Goal: Complete application form

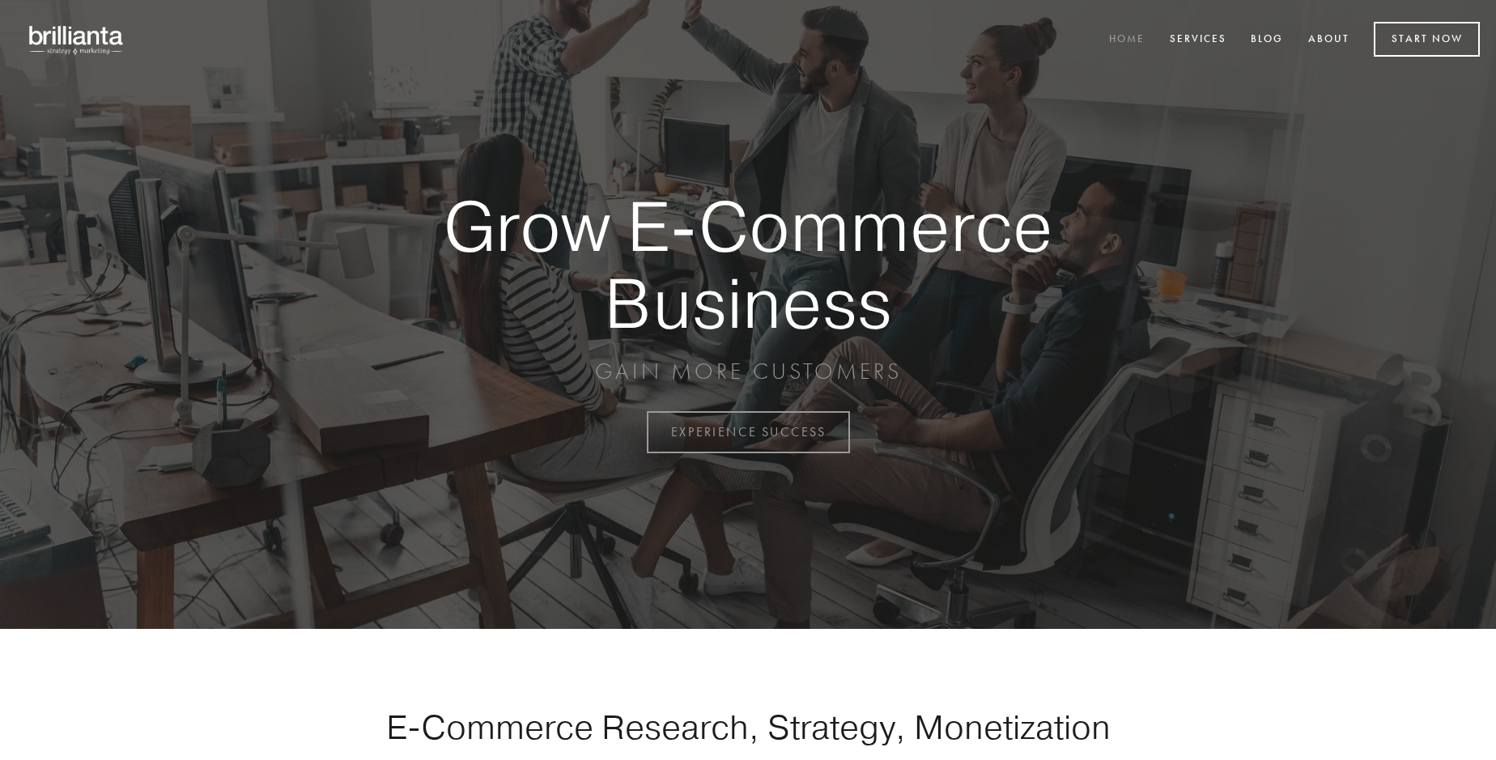
scroll to position [4243, 0]
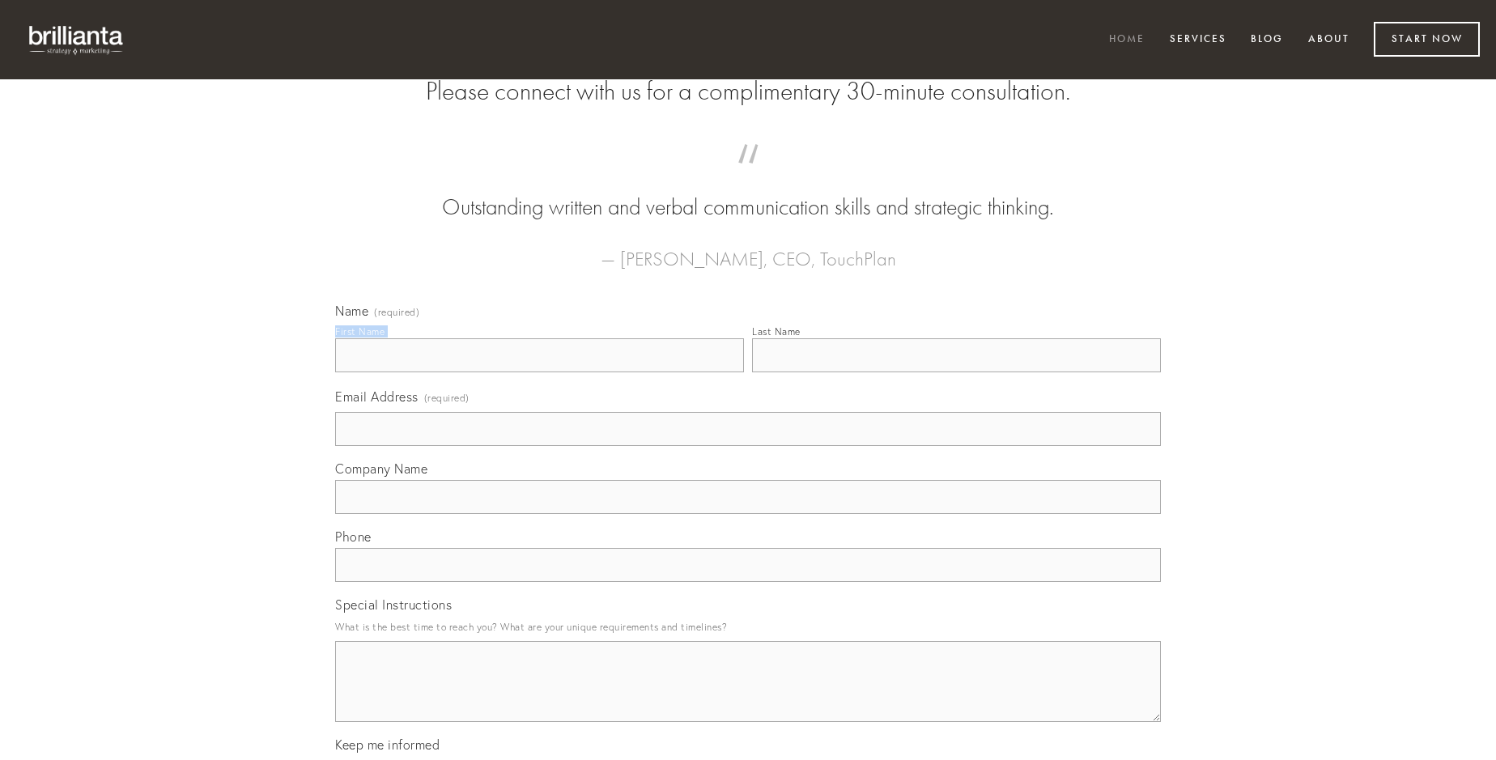
type input "[PERSON_NAME]"
click at [956, 372] on input "Last Name" at bounding box center [956, 355] width 409 height 34
type input "[PERSON_NAME]"
click at [748, 446] on input "Email Address (required)" at bounding box center [748, 429] width 826 height 34
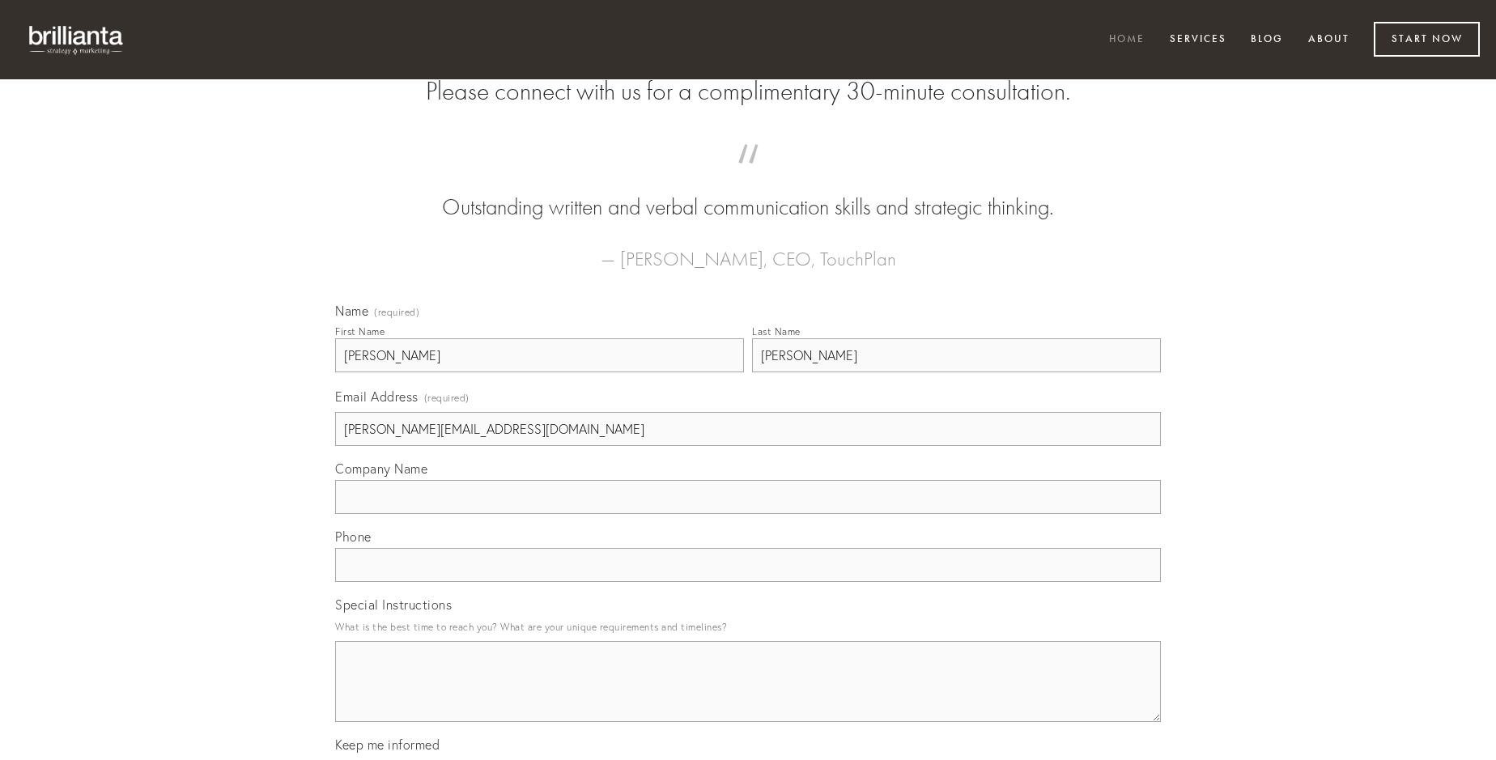
type input "[PERSON_NAME][EMAIL_ADDRESS][DOMAIN_NAME]"
click at [748, 514] on input "Company Name" at bounding box center [748, 497] width 826 height 34
type input "absque"
click at [748, 582] on input "text" at bounding box center [748, 565] width 826 height 34
click at [748, 696] on textarea "Special Instructions" at bounding box center [748, 681] width 826 height 81
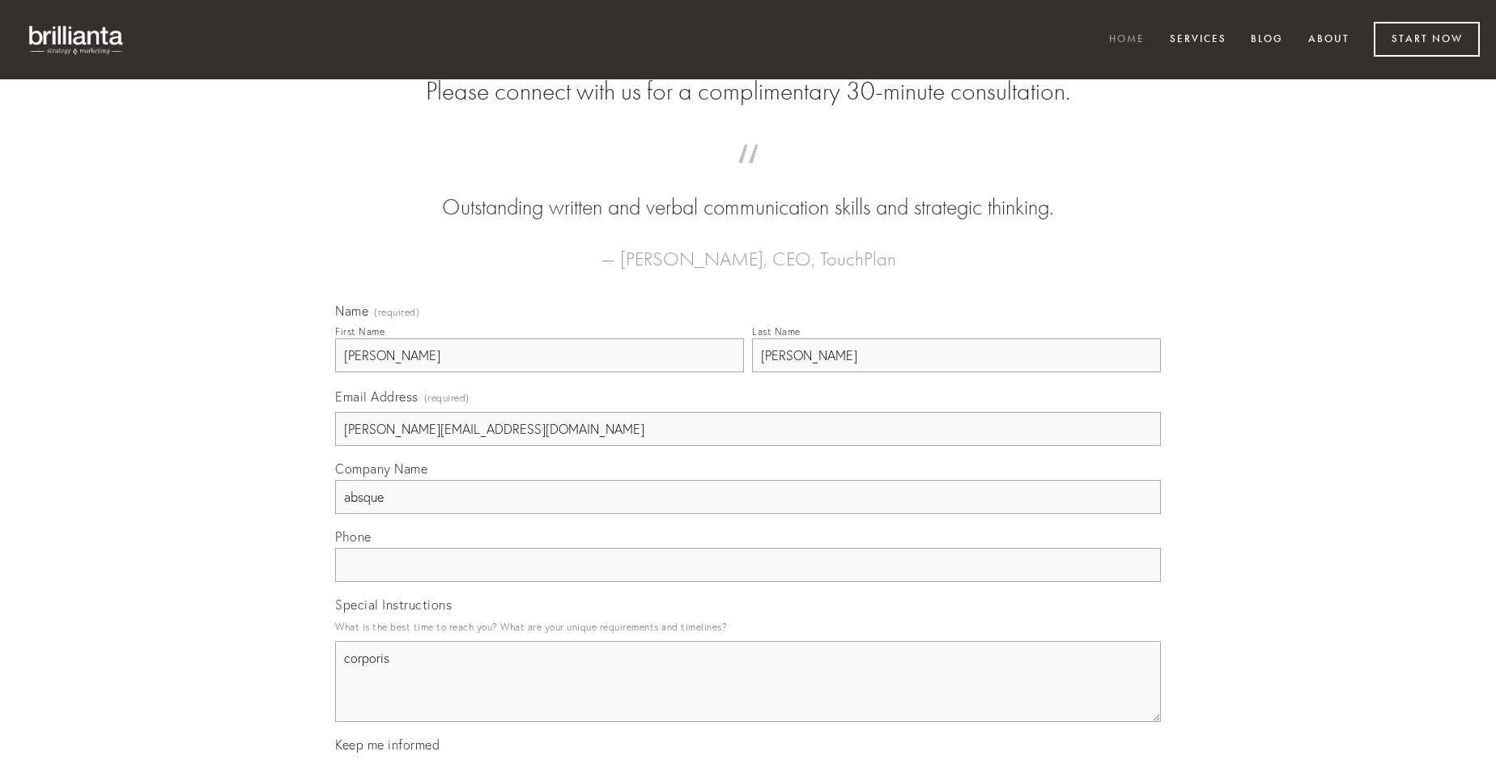
type textarea "corporis"
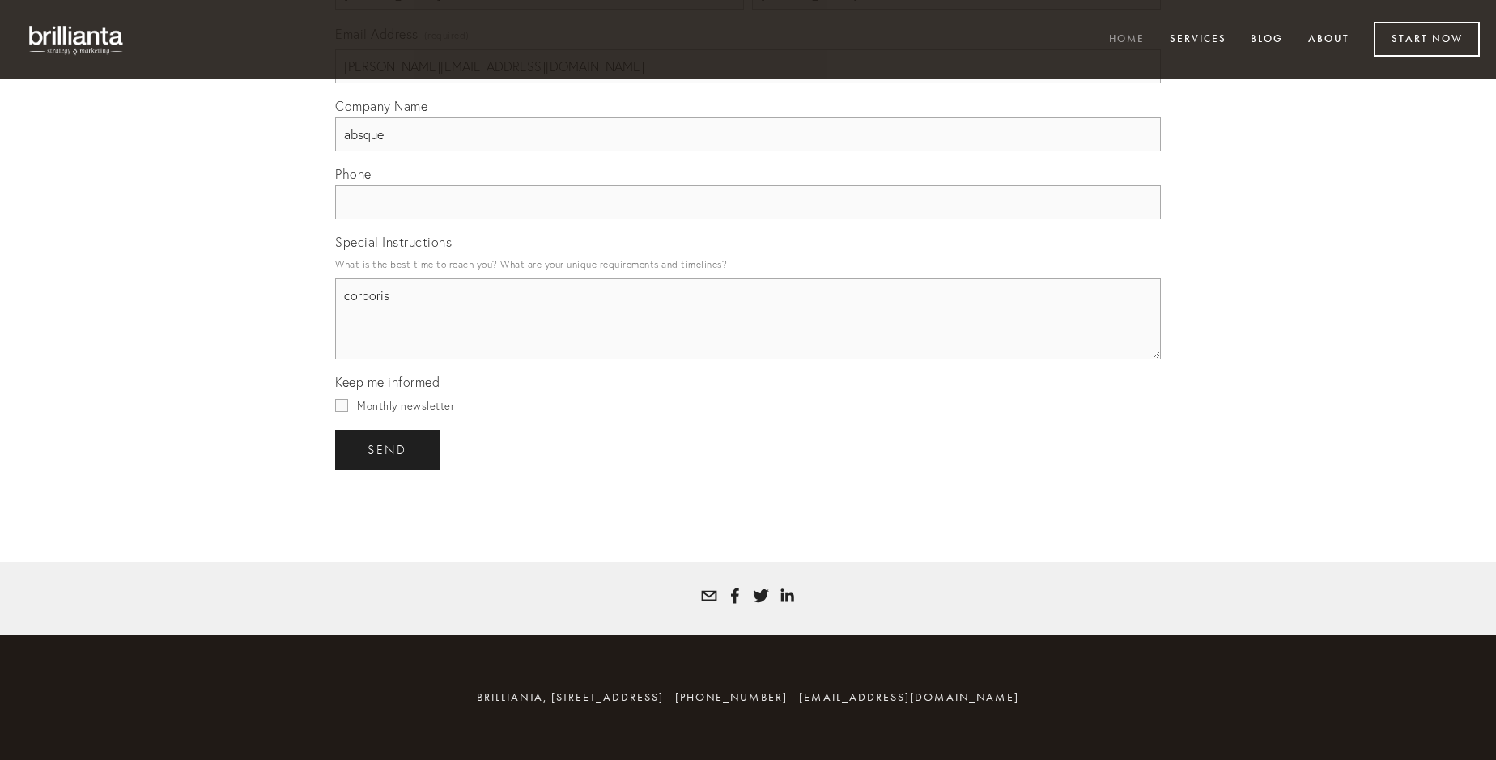
click at [388, 449] on span "send" at bounding box center [387, 450] width 40 height 15
